Goal: Task Accomplishment & Management: Manage account settings

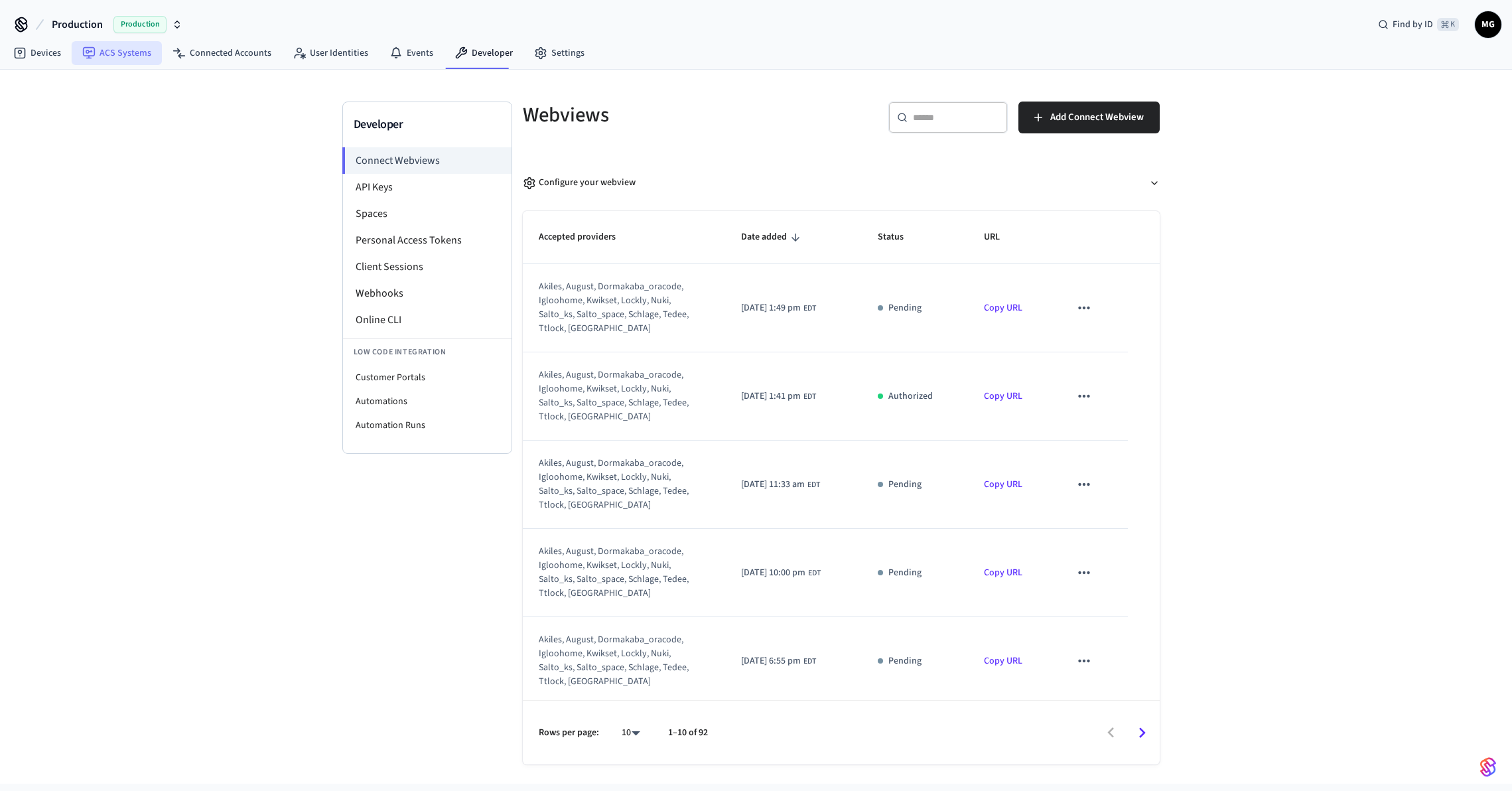
click at [106, 48] on link "ACS Systems" at bounding box center [117, 53] width 90 height 24
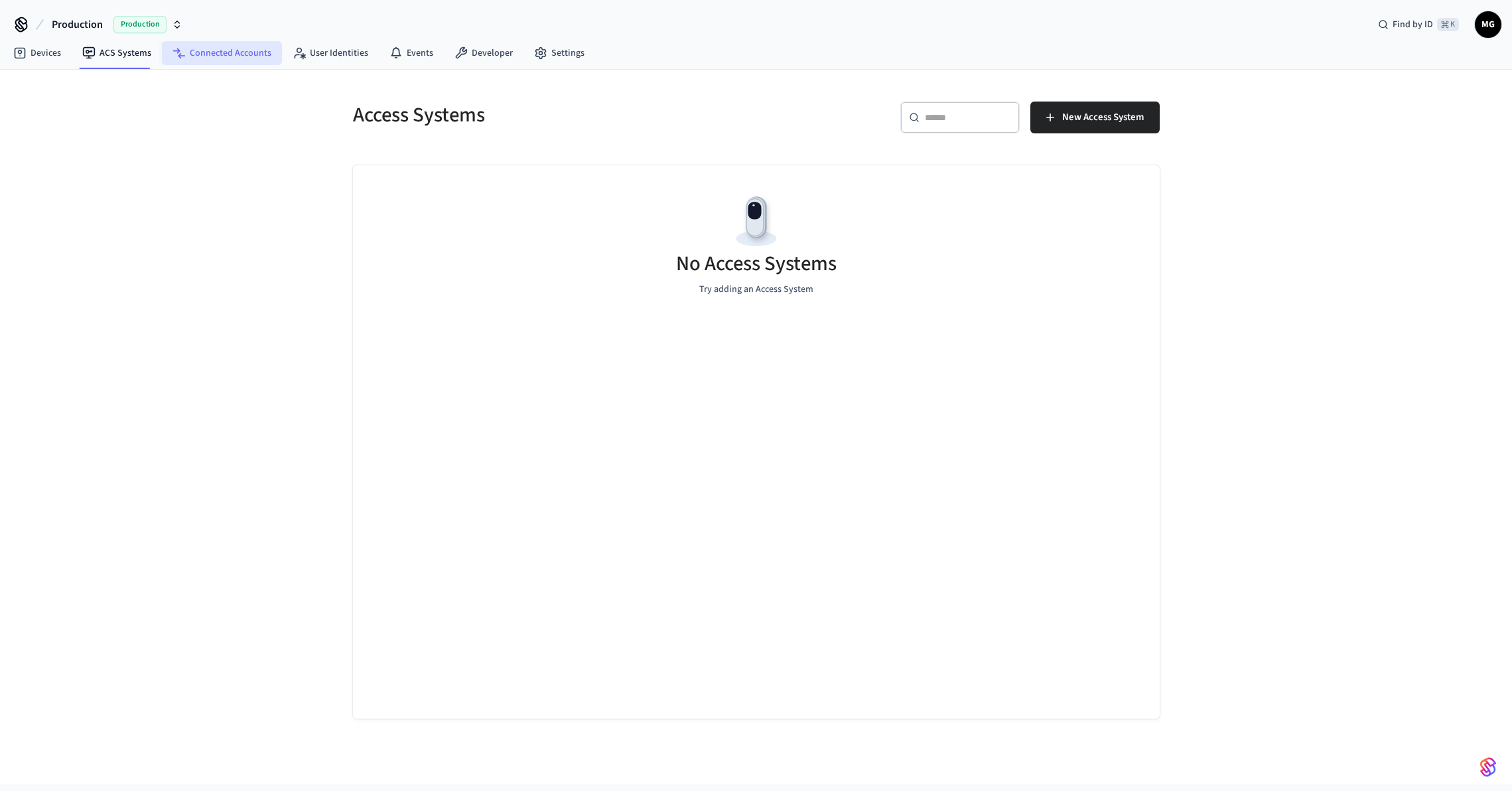
click at [227, 54] on link "Connected Accounts" at bounding box center [222, 53] width 120 height 24
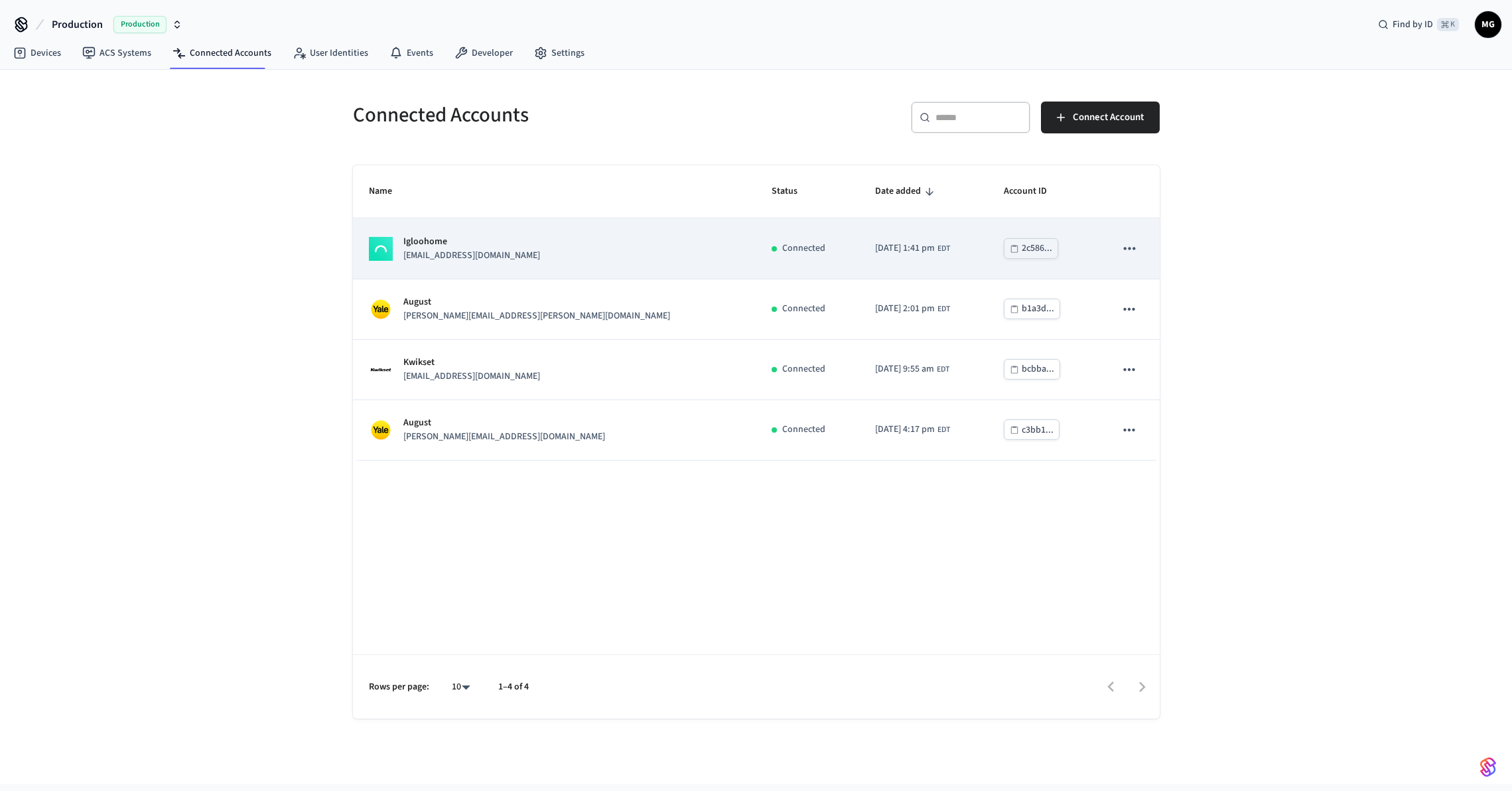
click at [551, 260] on div "Igloohome [EMAIL_ADDRESS][DOMAIN_NAME]" at bounding box center [554, 249] width 371 height 28
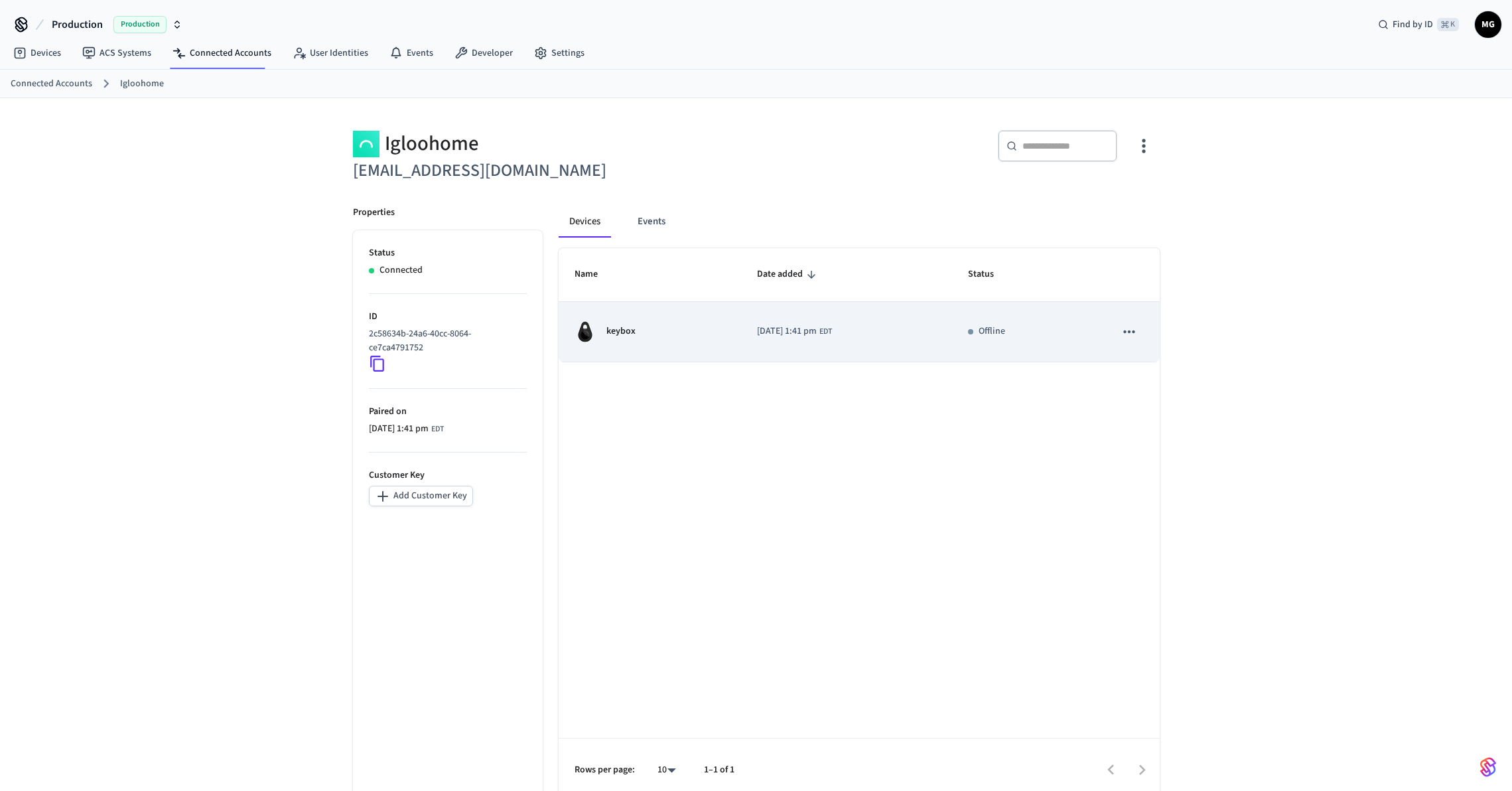
click at [697, 339] on div "keybox" at bounding box center [650, 331] width 151 height 21
click at [1131, 333] on icon "sticky table" at bounding box center [1129, 331] width 18 height 18
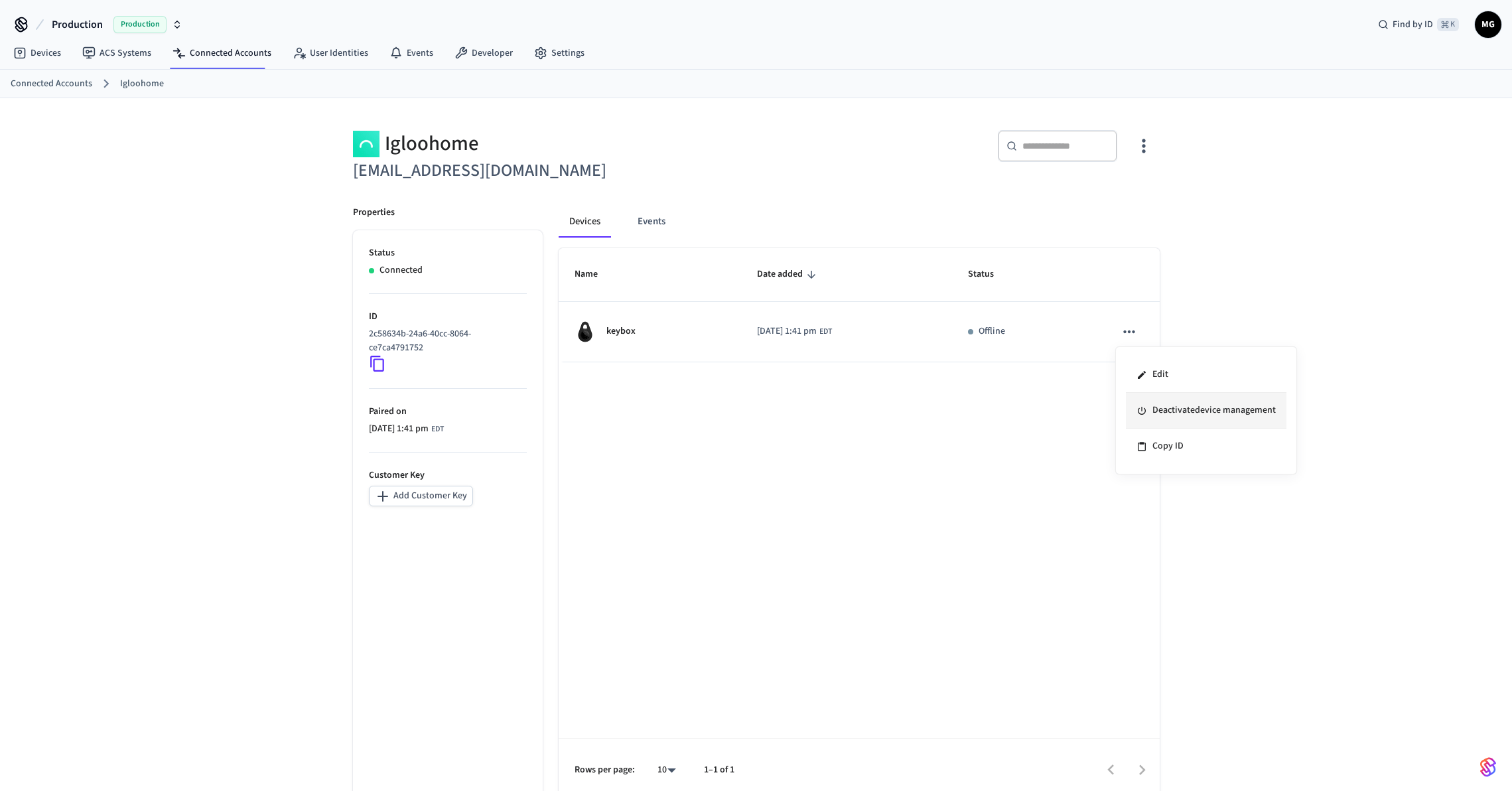
click at [1183, 408] on li "Deactivate device management" at bounding box center [1206, 411] width 161 height 36
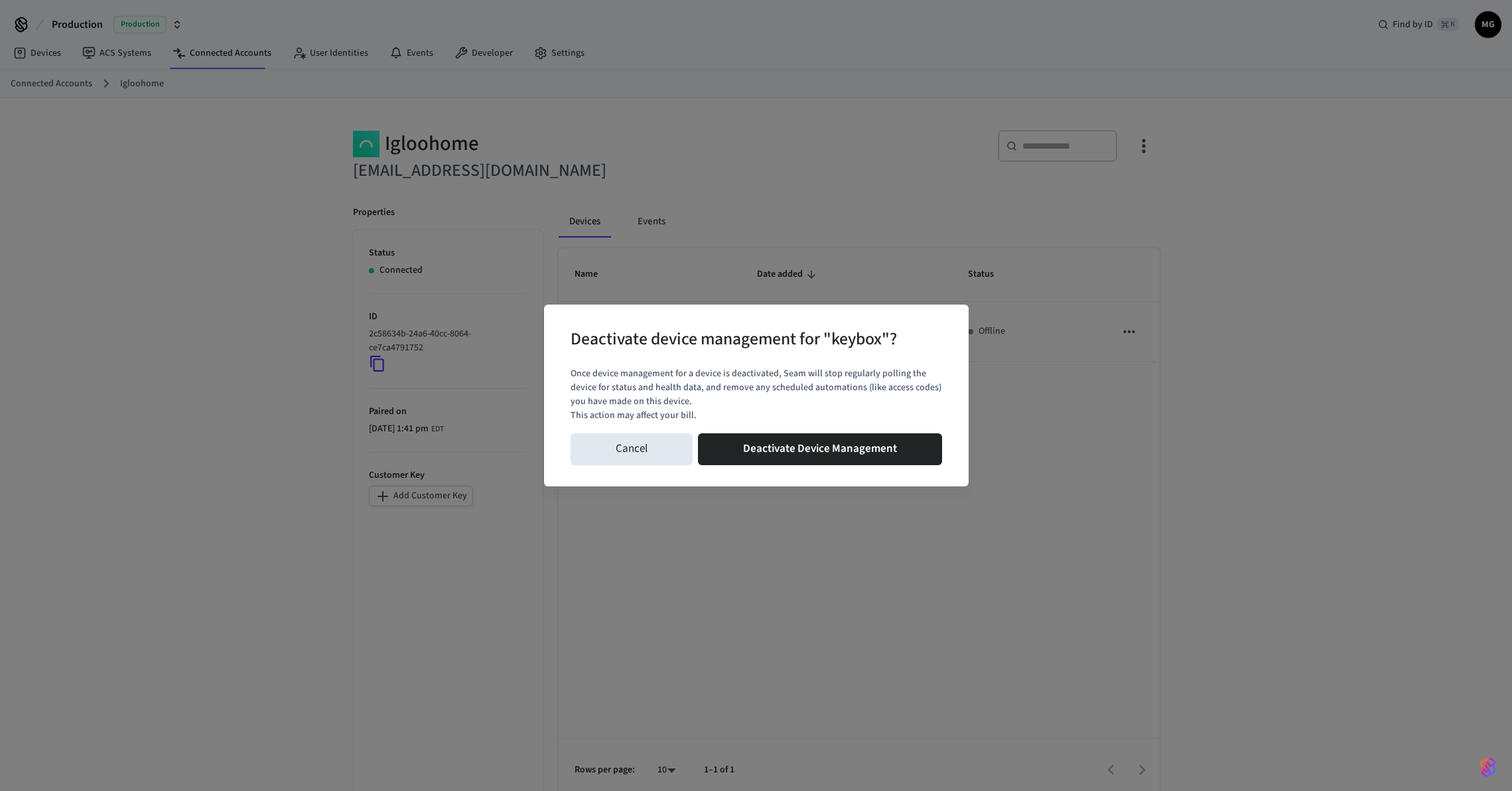
click at [872, 468] on div "Cancel Deactivate Device Management" at bounding box center [756, 449] width 372 height 43
click at [878, 446] on button "Deactivate Device Management" at bounding box center [820, 450] width 244 height 32
